Goal: Task Accomplishment & Management: Complete application form

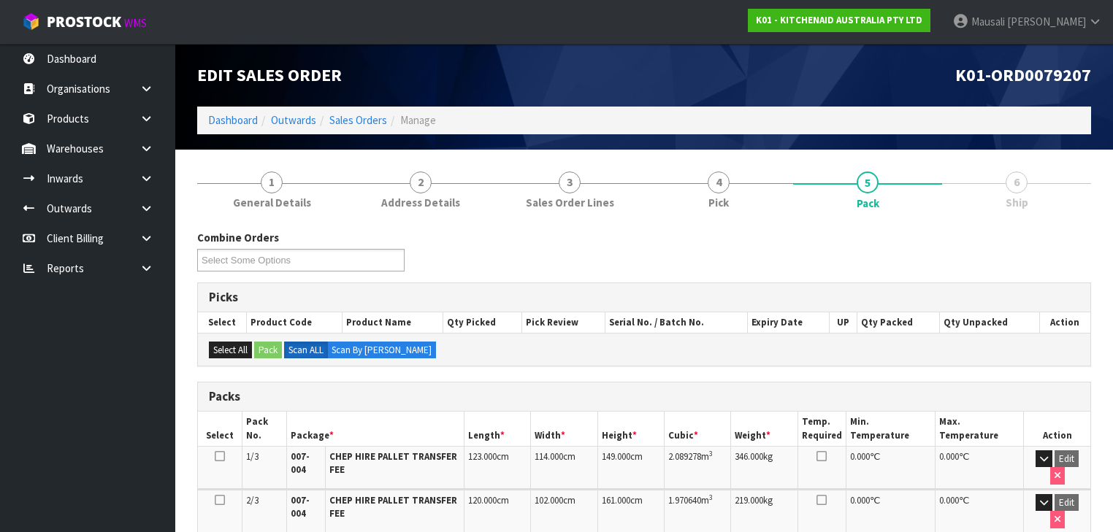
scroll to position [324, 0]
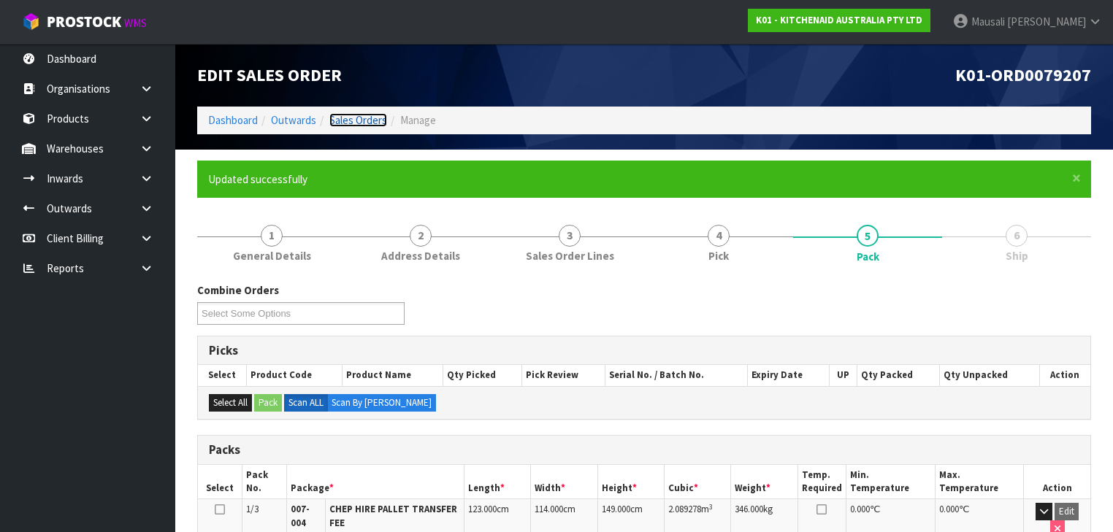
click at [362, 114] on link "Sales Orders" at bounding box center [358, 120] width 58 height 14
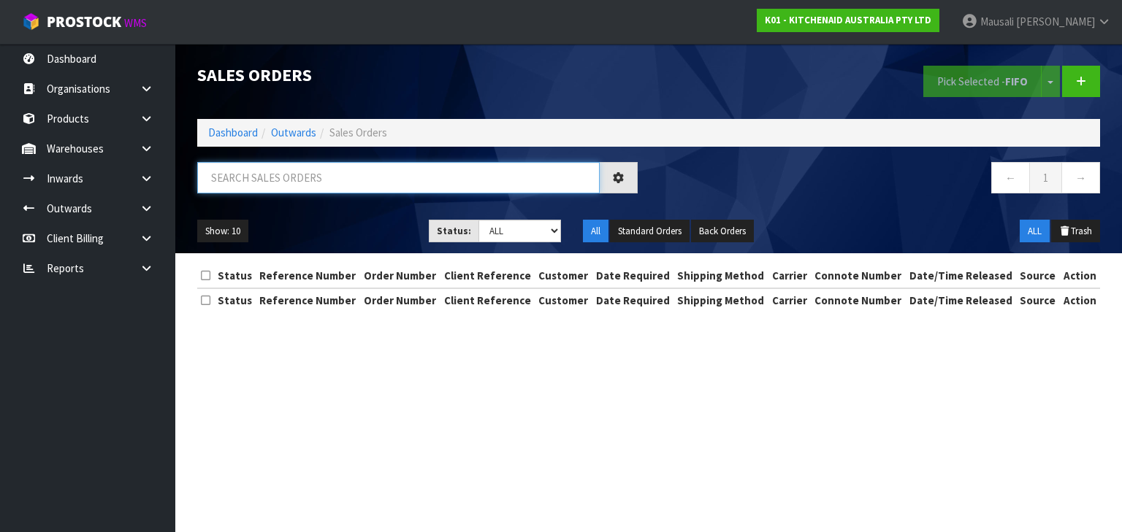
click at [234, 172] on input "text" at bounding box center [398, 177] width 402 height 31
type input "JOB-0412653"
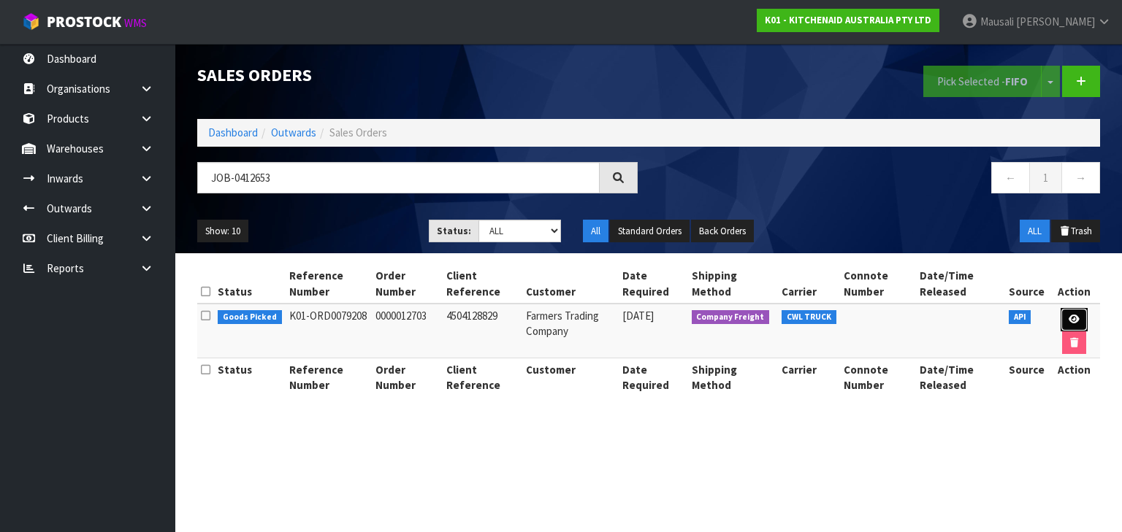
click at [1078, 310] on link at bounding box center [1074, 319] width 27 height 23
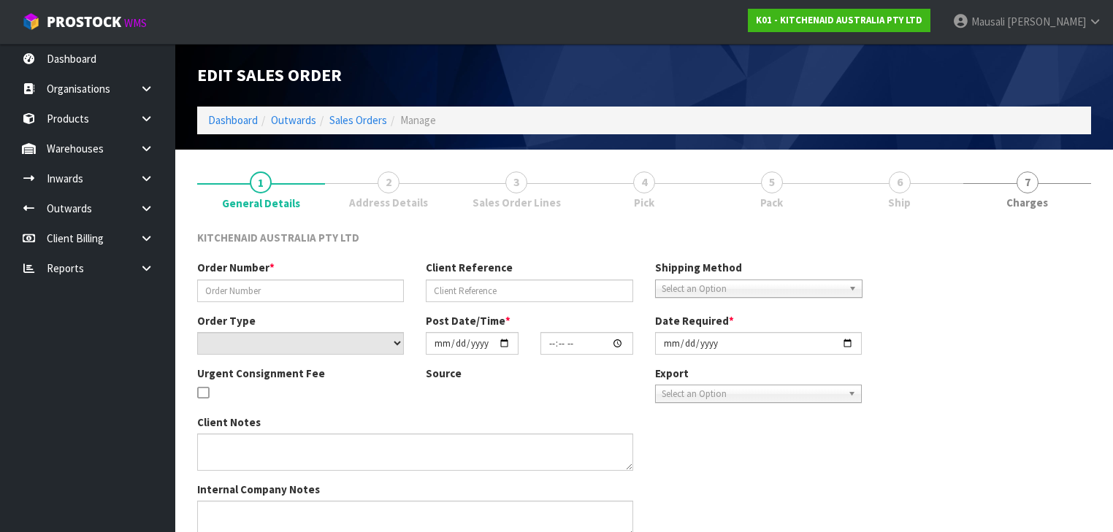
type input "0000012703"
type input "4504128829"
select select "number:0"
type input "[DATE]"
type input "15:32:44.000"
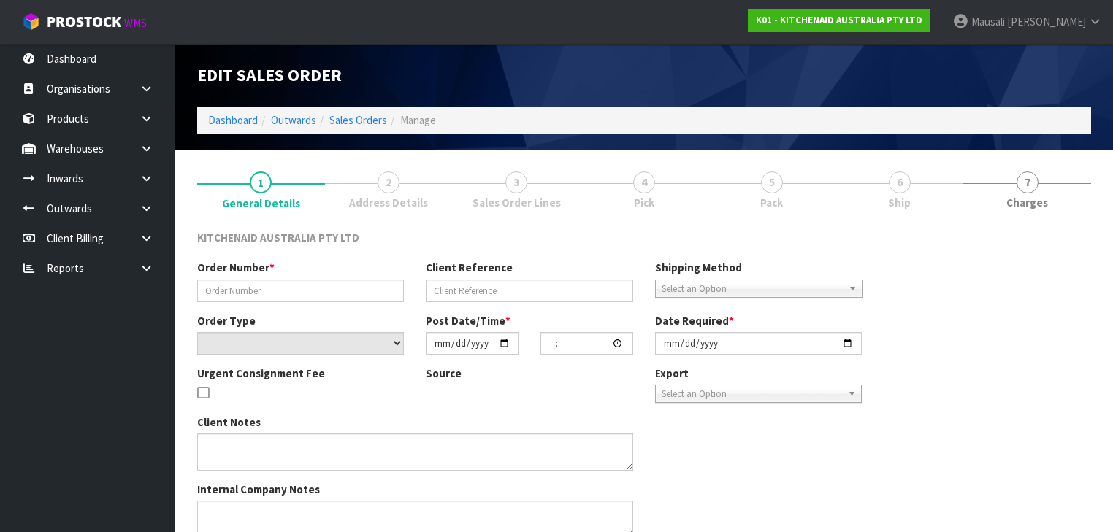
type input "[DATE]"
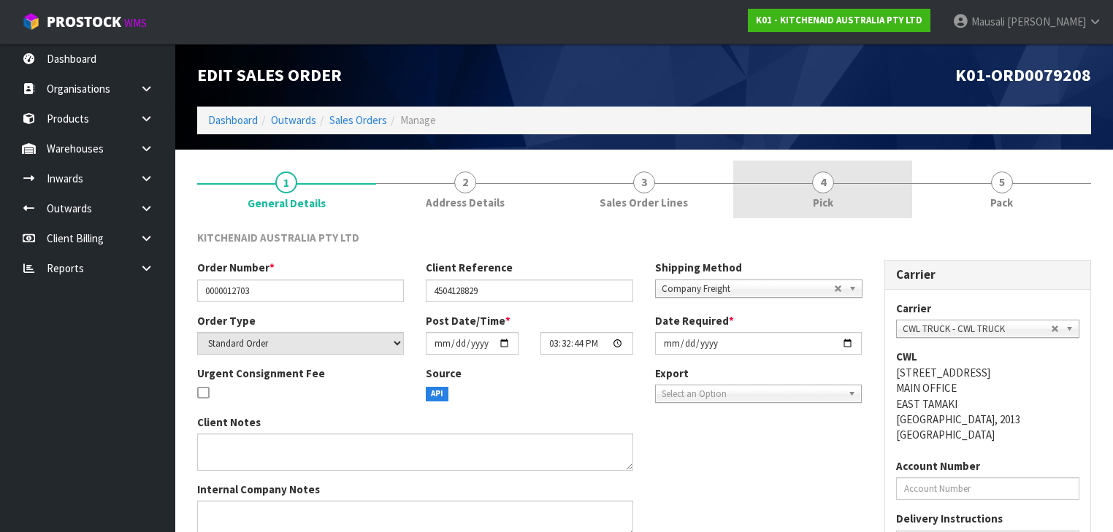
click at [828, 186] on span "4" at bounding box center [823, 183] width 22 height 22
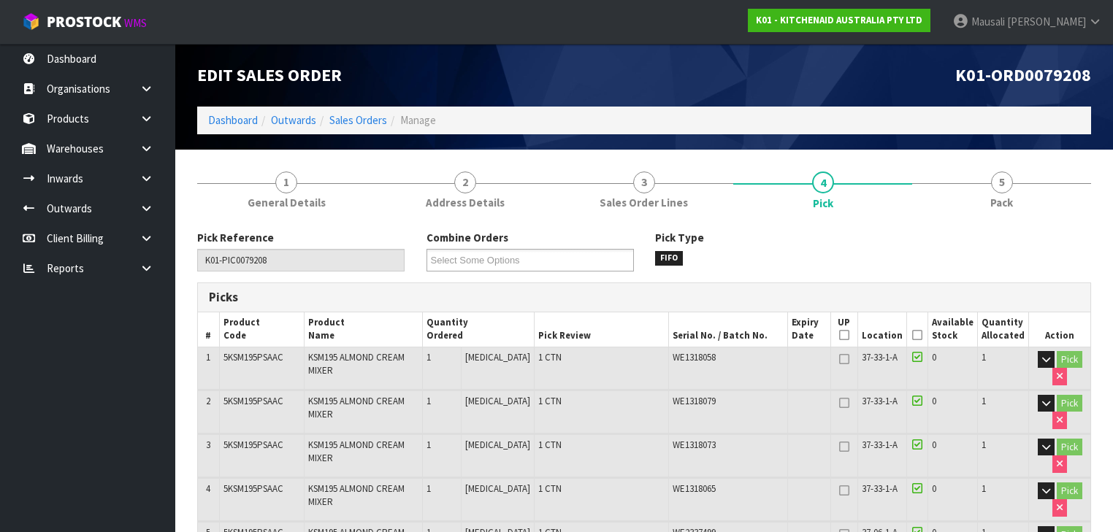
click at [923, 335] on icon at bounding box center [917, 335] width 10 height 1
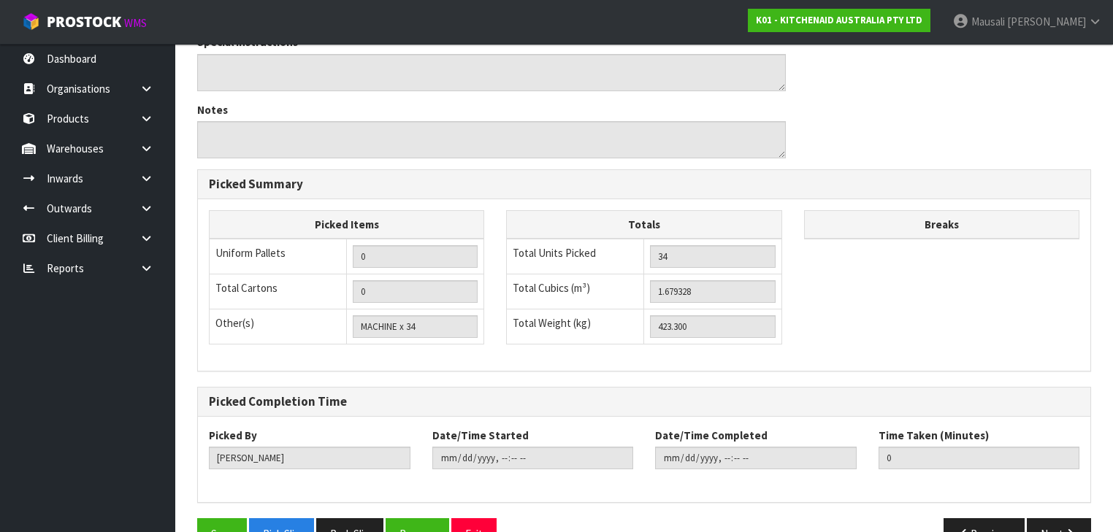
scroll to position [1905, 0]
click at [200, 517] on button "Save" at bounding box center [222, 532] width 50 height 31
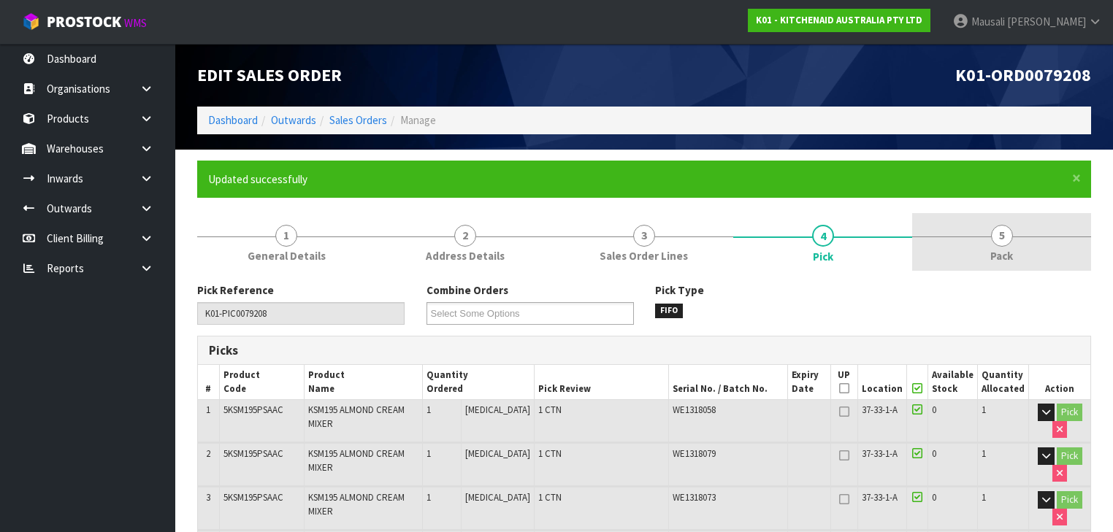
click at [980, 253] on link "5 Pack" at bounding box center [1001, 242] width 179 height 58
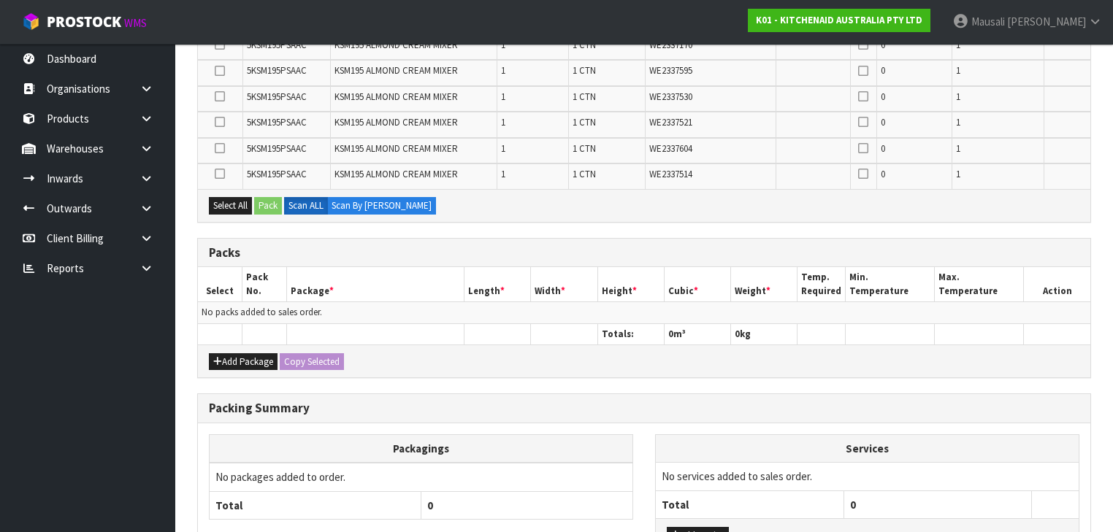
scroll to position [1177, 0]
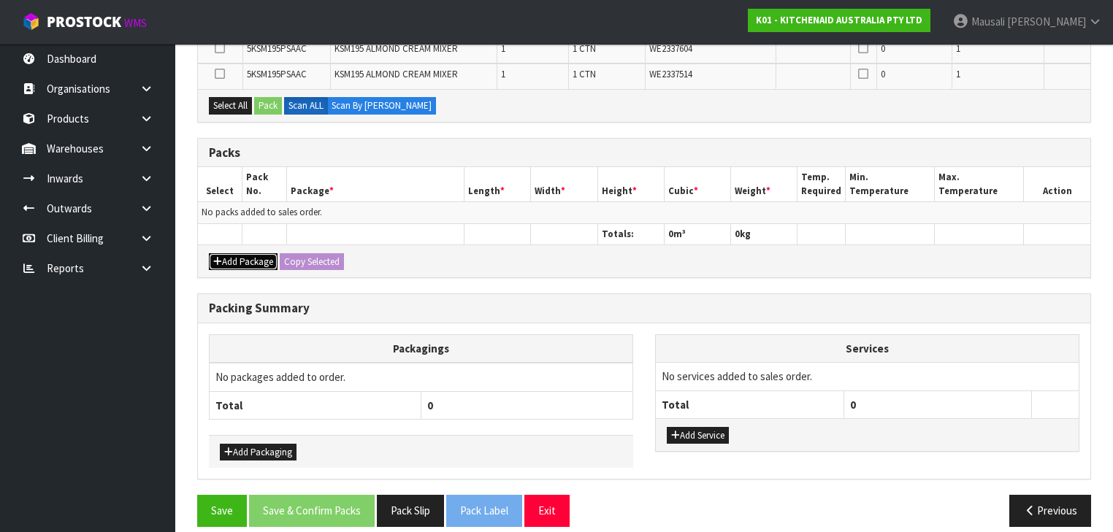
click at [249, 253] on button "Add Package" at bounding box center [243, 262] width 69 height 18
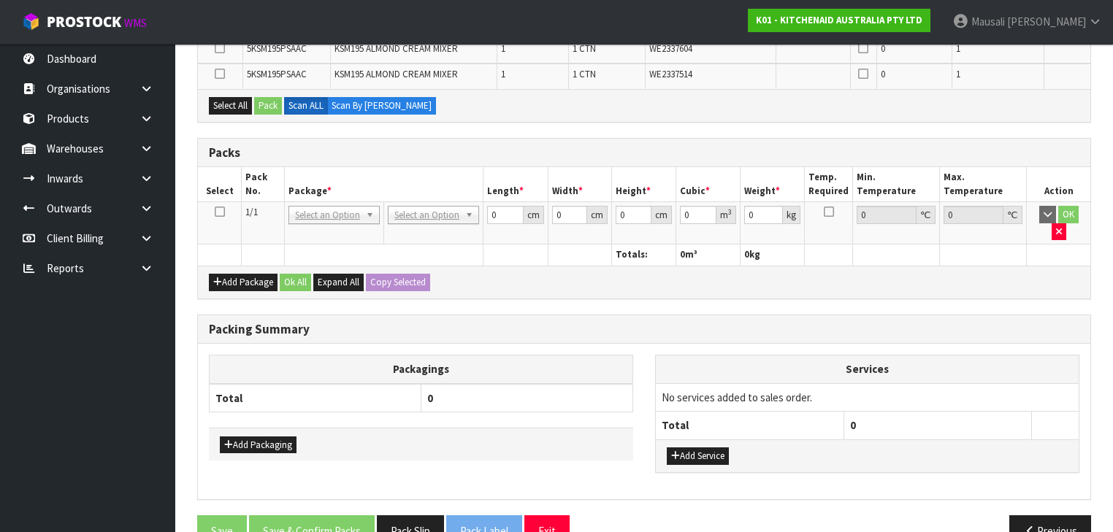
click at [215, 212] on icon at bounding box center [220, 212] width 10 height 1
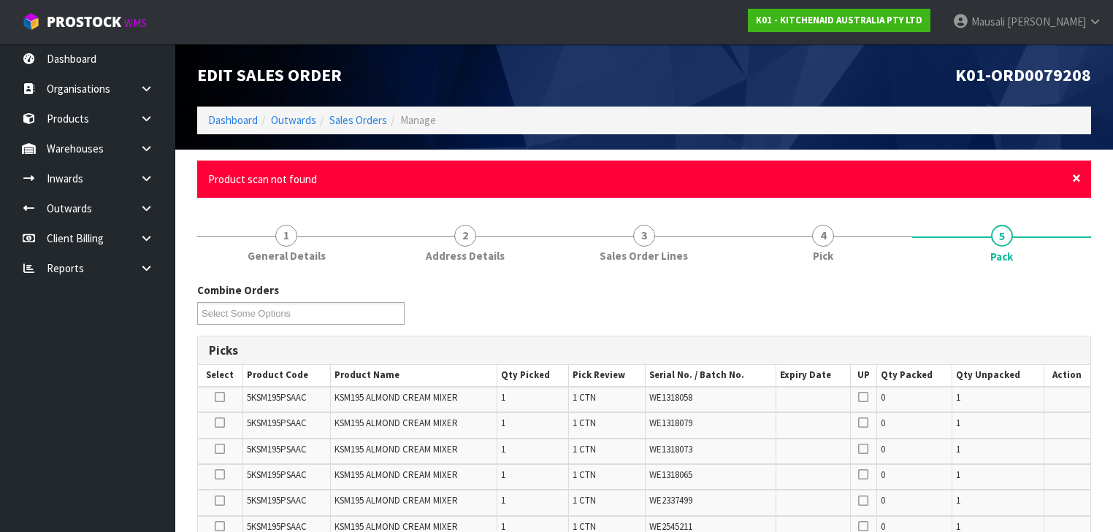
click at [1074, 180] on span "×" at bounding box center [1076, 178] width 9 height 20
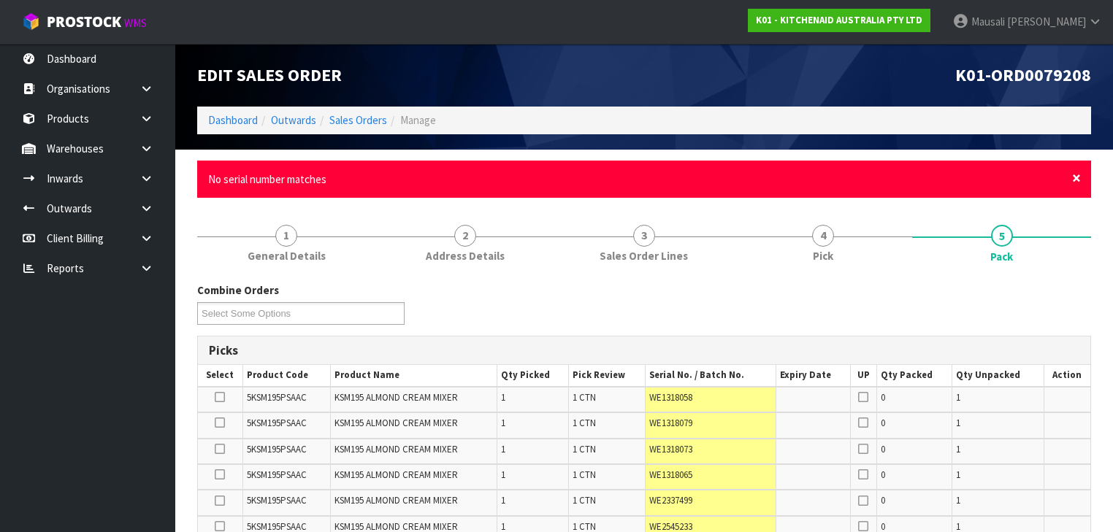
click at [1074, 178] on span "×" at bounding box center [1076, 178] width 9 height 20
click at [1075, 177] on span "×" at bounding box center [1076, 178] width 9 height 20
click at [1074, 178] on span "×" at bounding box center [1076, 178] width 9 height 20
click at [1074, 175] on span "×" at bounding box center [1076, 178] width 9 height 20
click at [1072, 176] on span "×" at bounding box center [1076, 178] width 9 height 20
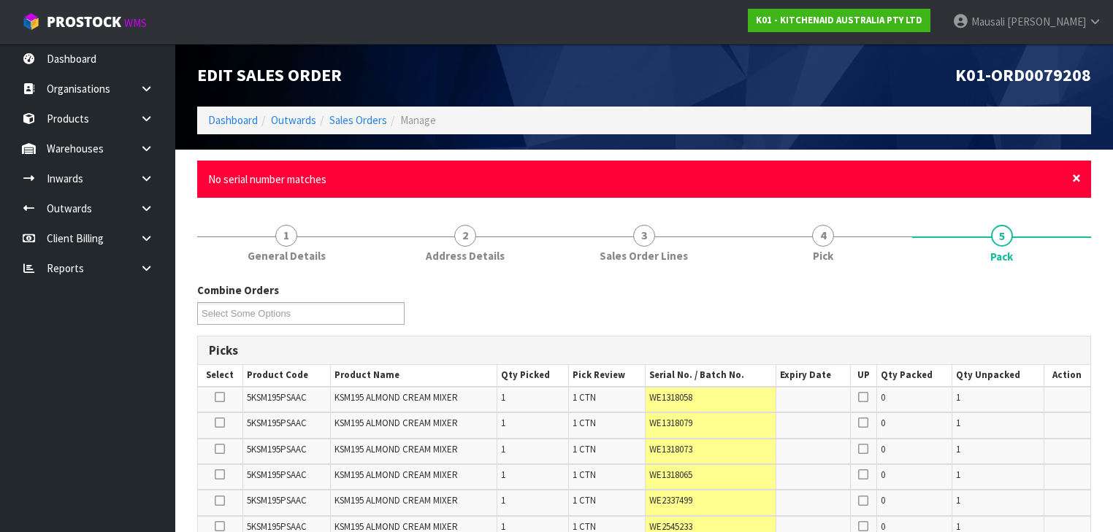
click at [1077, 177] on span "×" at bounding box center [1076, 178] width 9 height 20
click at [1072, 179] on span "×" at bounding box center [1076, 178] width 9 height 20
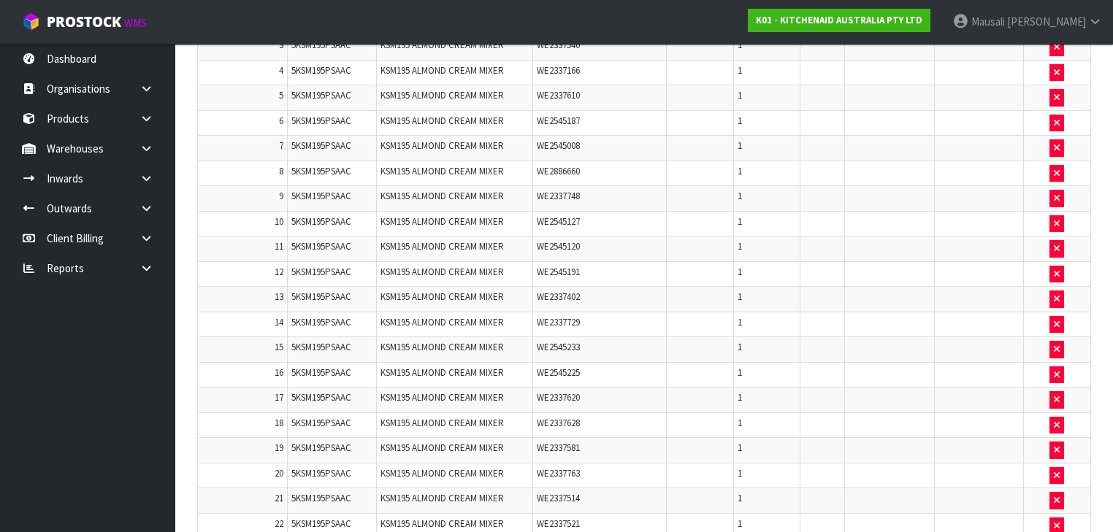
scroll to position [1091, 0]
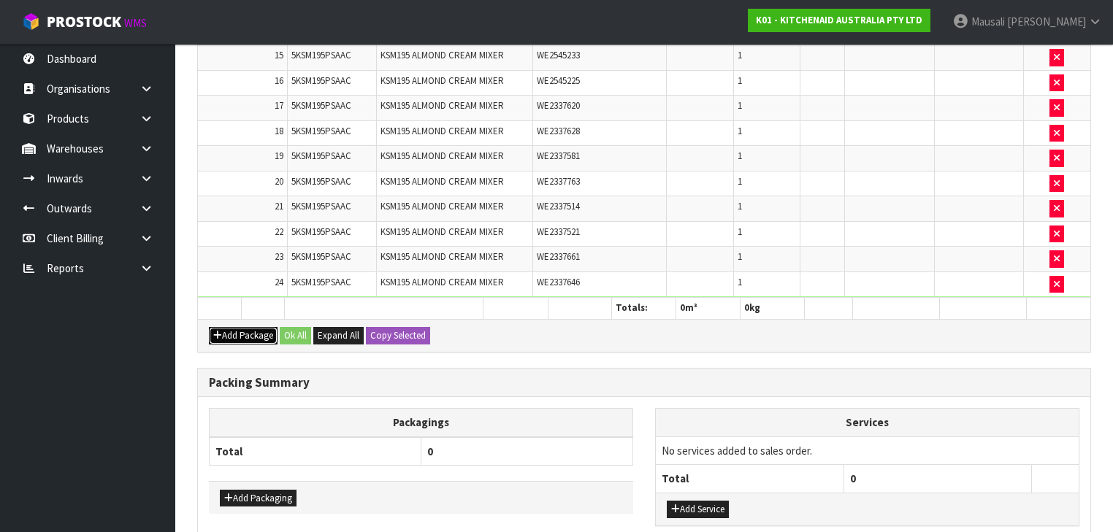
click at [238, 327] on button "Add Package" at bounding box center [243, 336] width 69 height 18
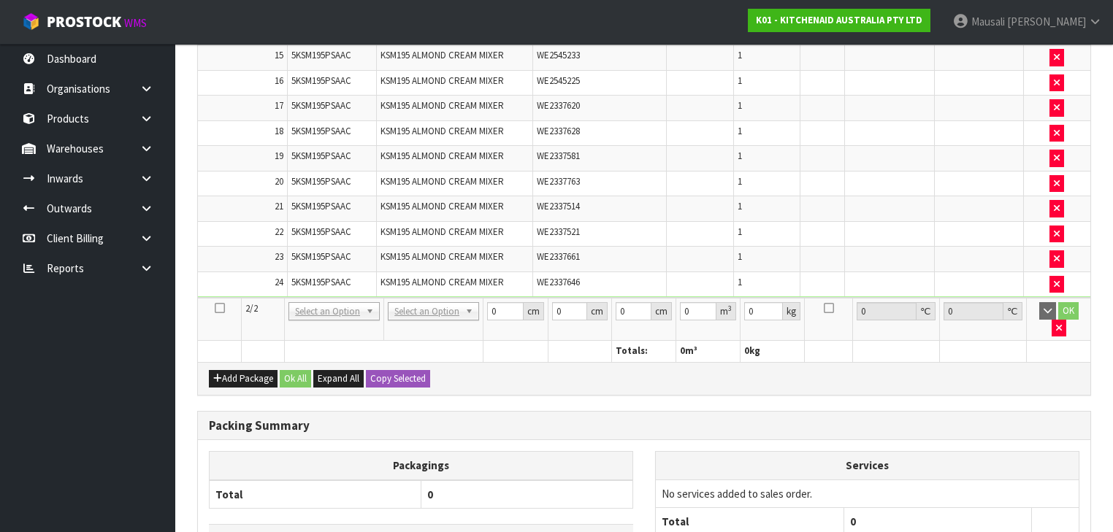
click at [222, 308] on icon at bounding box center [220, 308] width 10 height 1
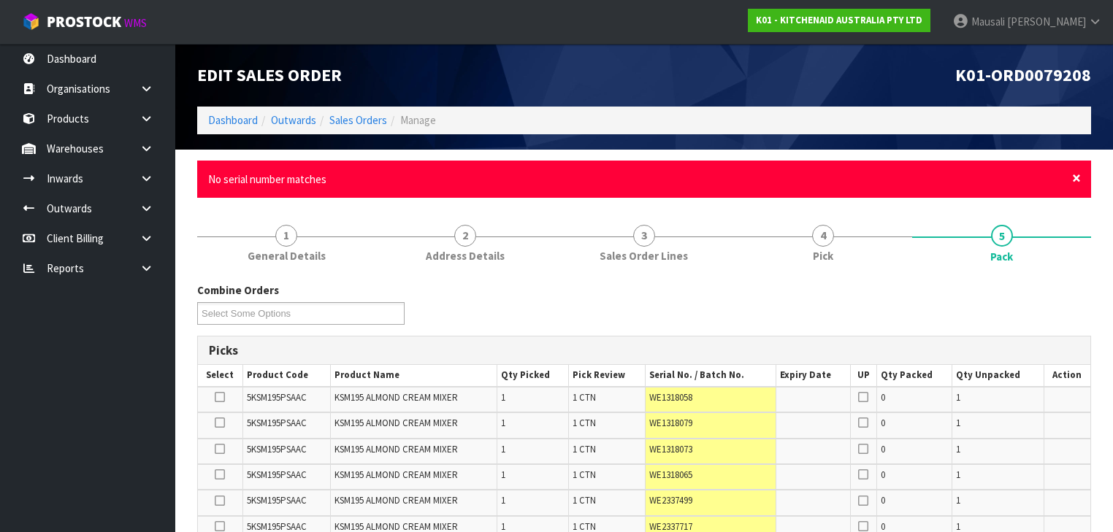
click at [1075, 175] on span "×" at bounding box center [1076, 178] width 9 height 20
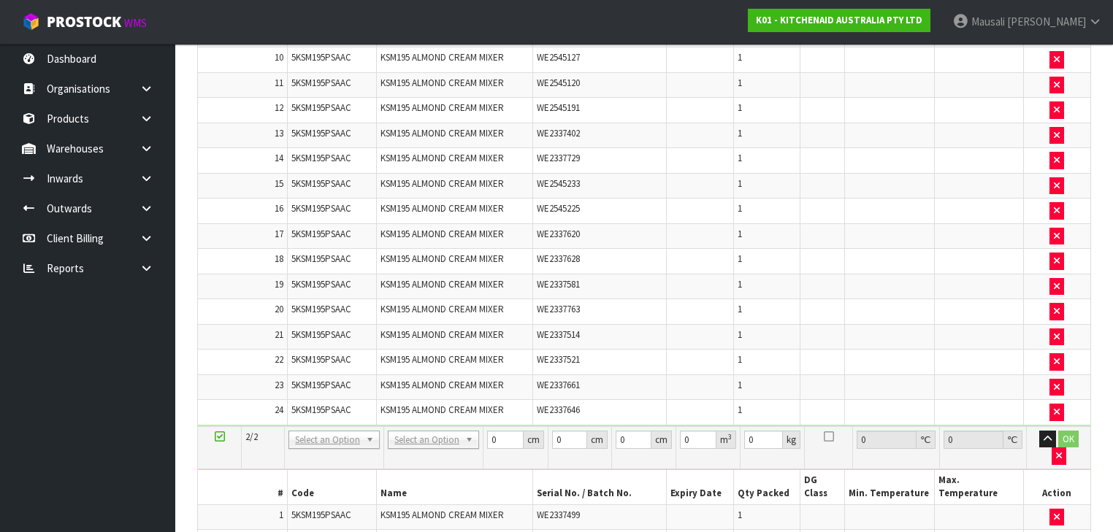
scroll to position [993, 0]
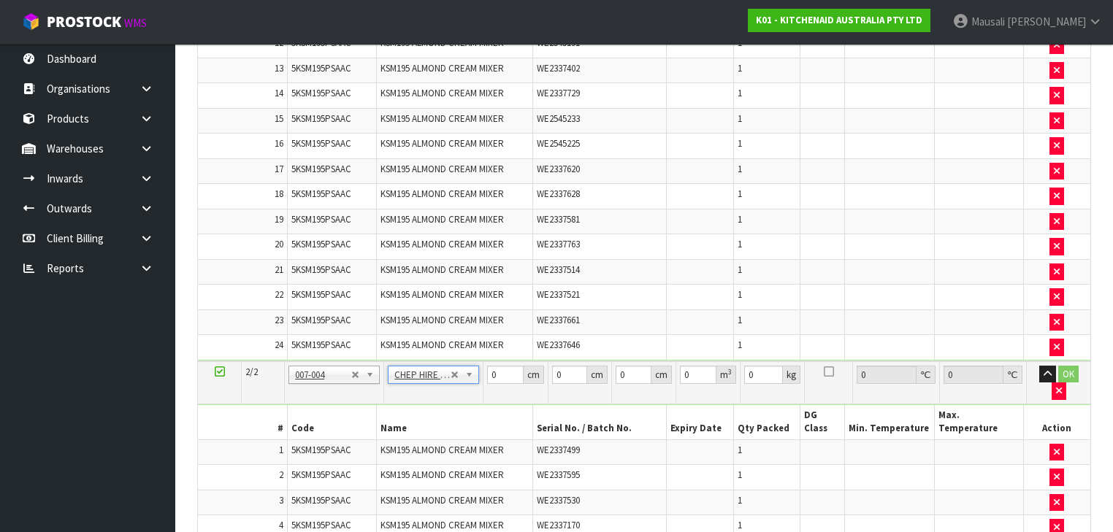
type input "120"
type input "100"
type input "14"
type input "0.168"
type input "148.5"
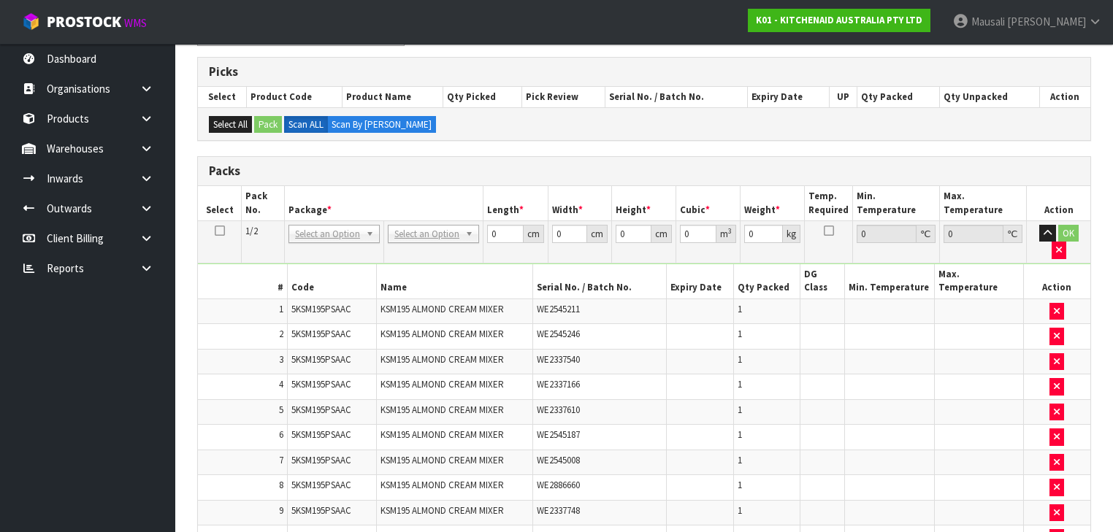
scroll to position [175, 0]
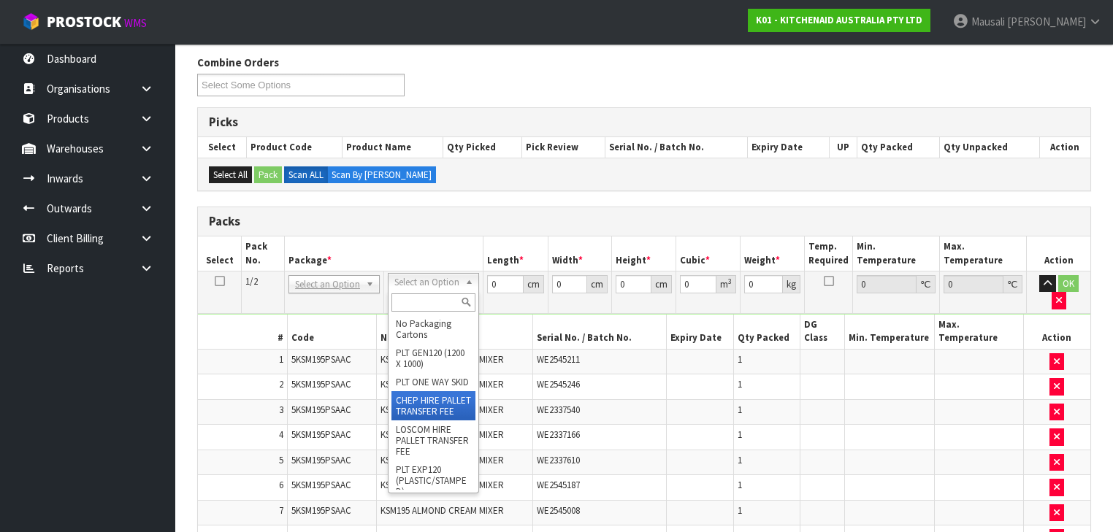
type input "120"
type input "100"
type input "14"
type input "0.168"
type input "322.8"
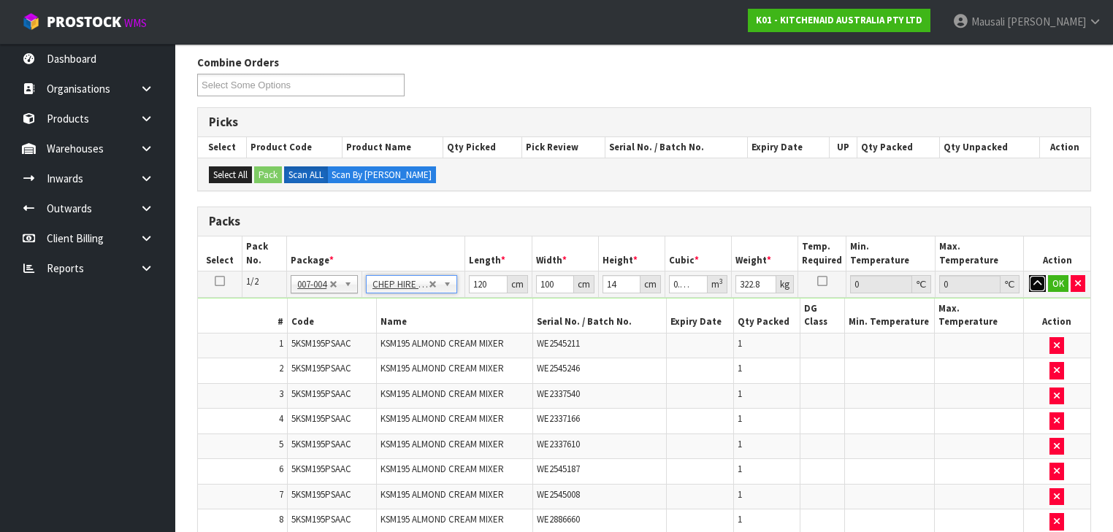
click at [1041, 275] on button "button" at bounding box center [1037, 284] width 17 height 18
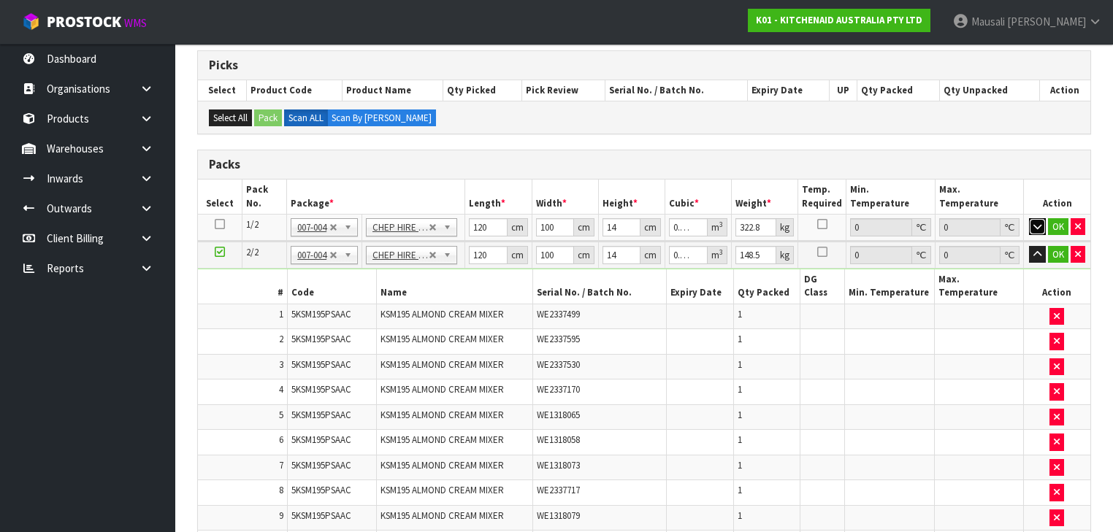
scroll to position [351, 0]
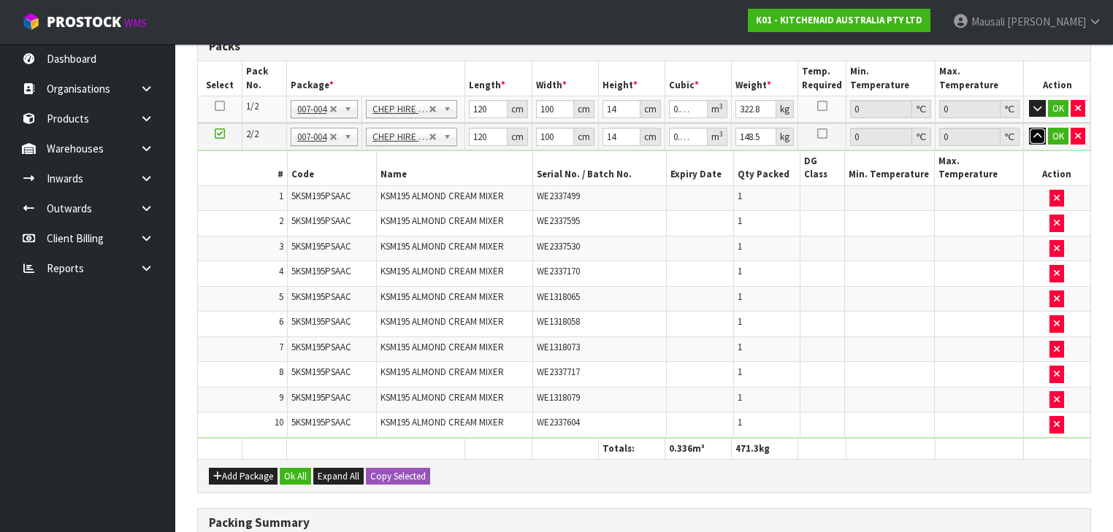
click at [1031, 131] on button "button" at bounding box center [1037, 137] width 17 height 18
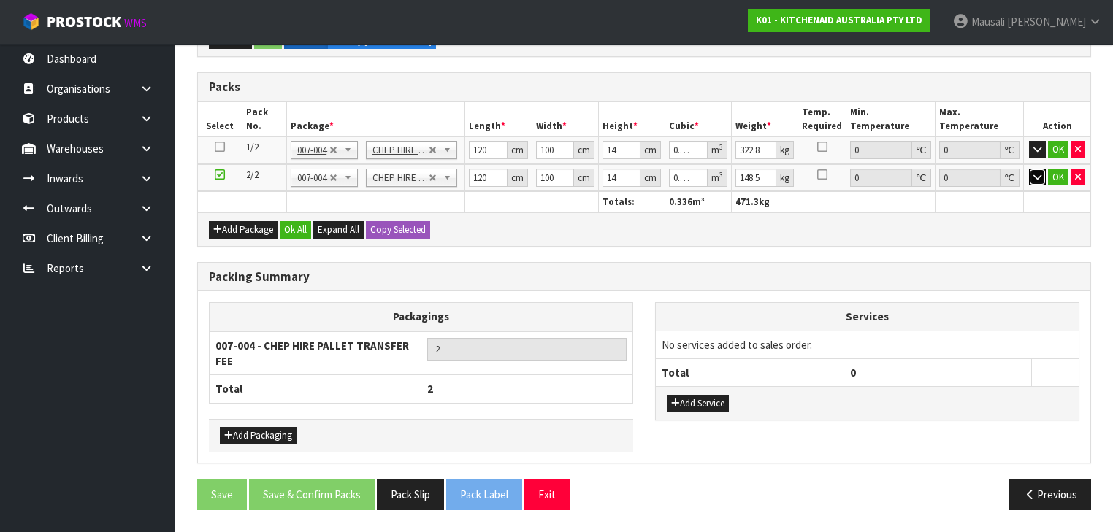
scroll to position [304, 0]
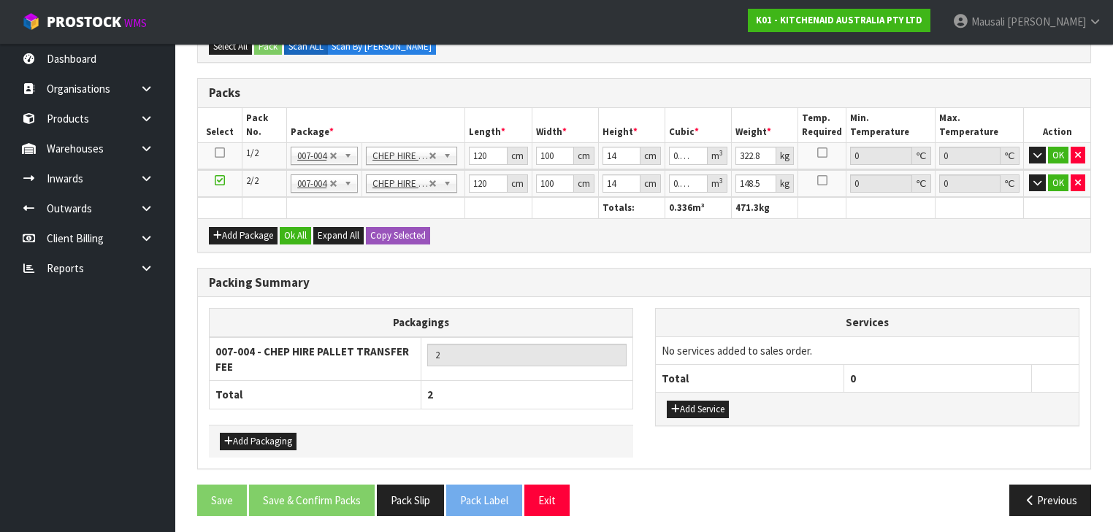
click at [223, 153] on icon at bounding box center [220, 153] width 10 height 1
